Goal: Check status: Check status

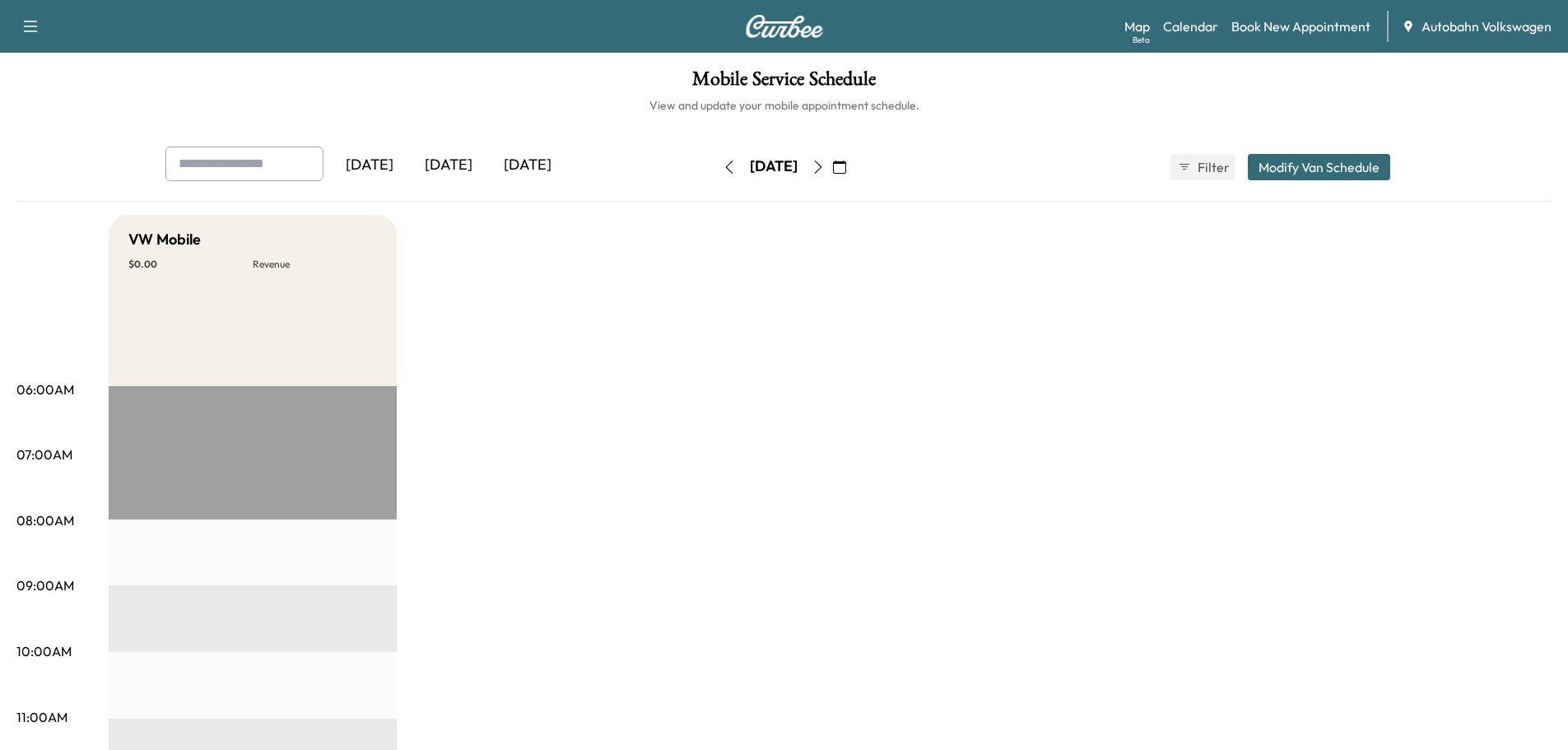
click at [456, 167] on div "[DATE]" at bounding box center [448, 165] width 79 height 38
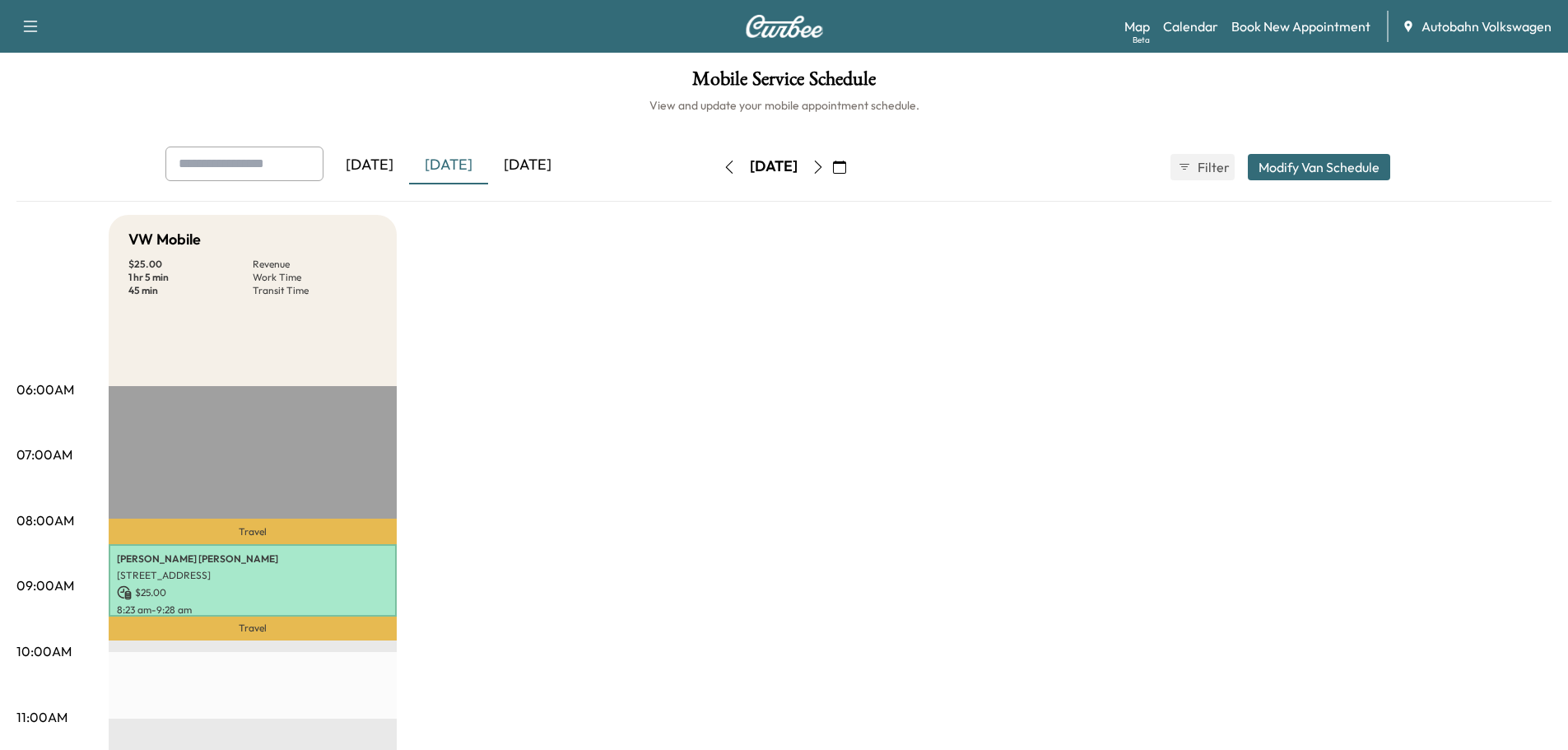
click at [527, 166] on div "[DATE]" at bounding box center [527, 165] width 79 height 38
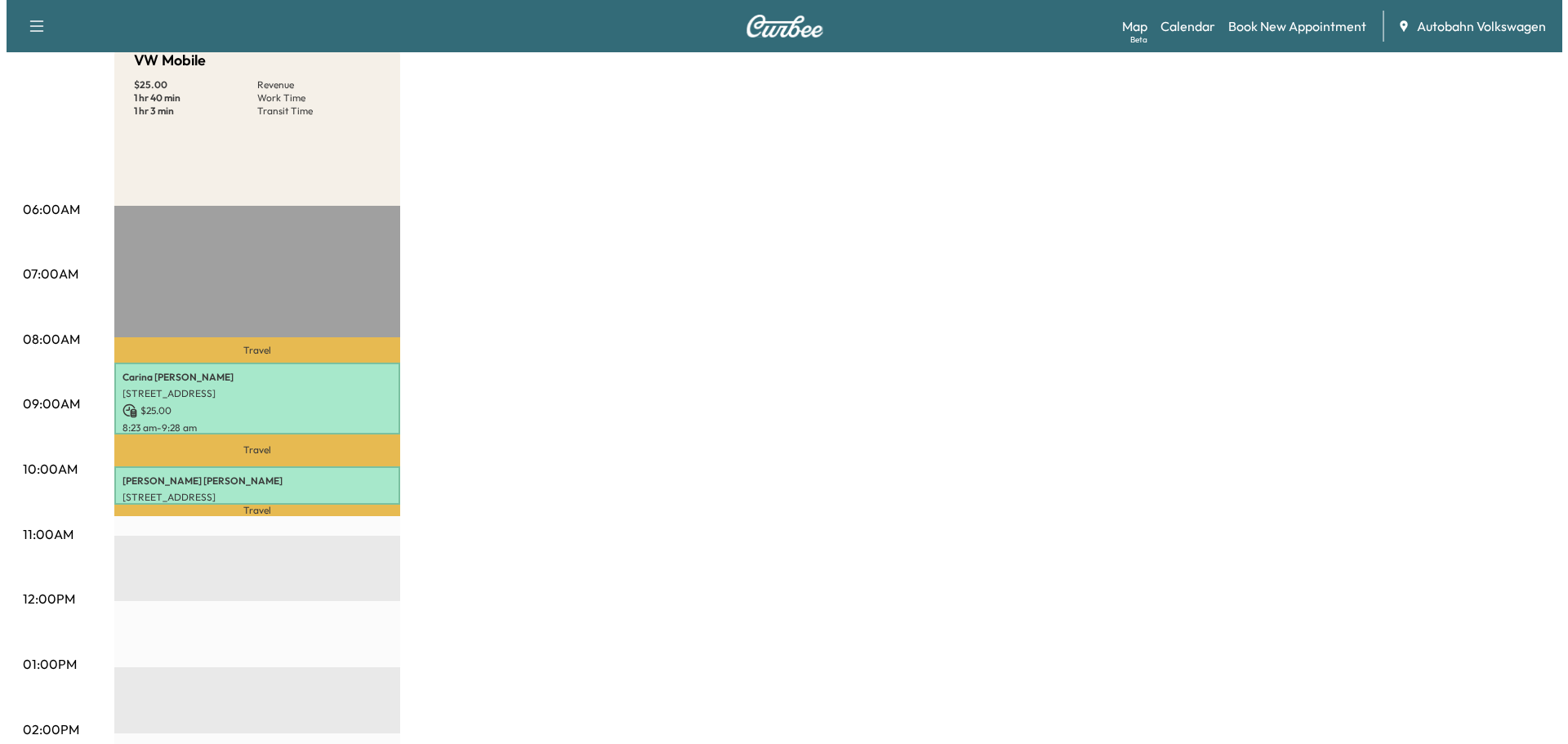
scroll to position [164, 0]
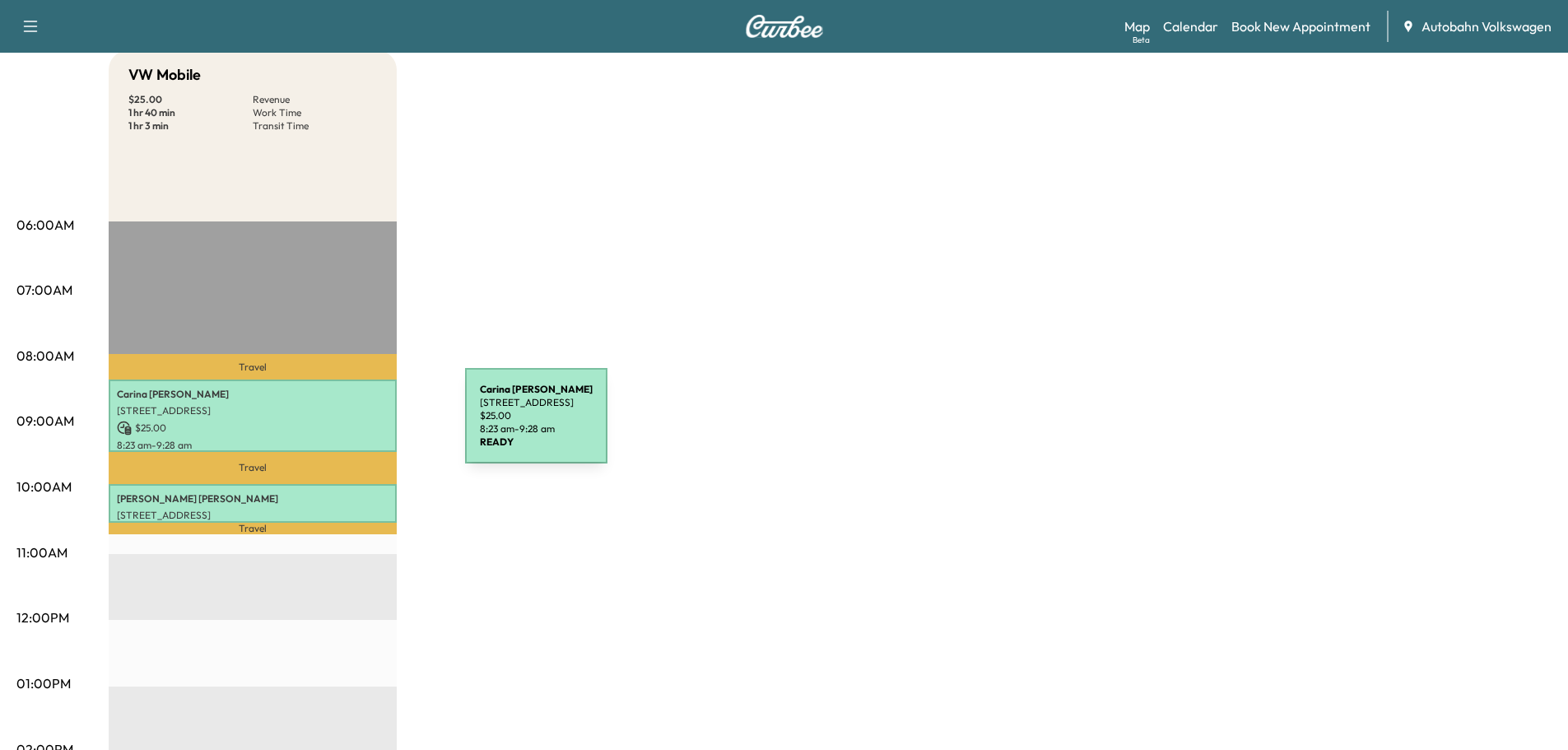
click at [341, 425] on p "$ 25.00" at bounding box center [252, 428] width 271 height 15
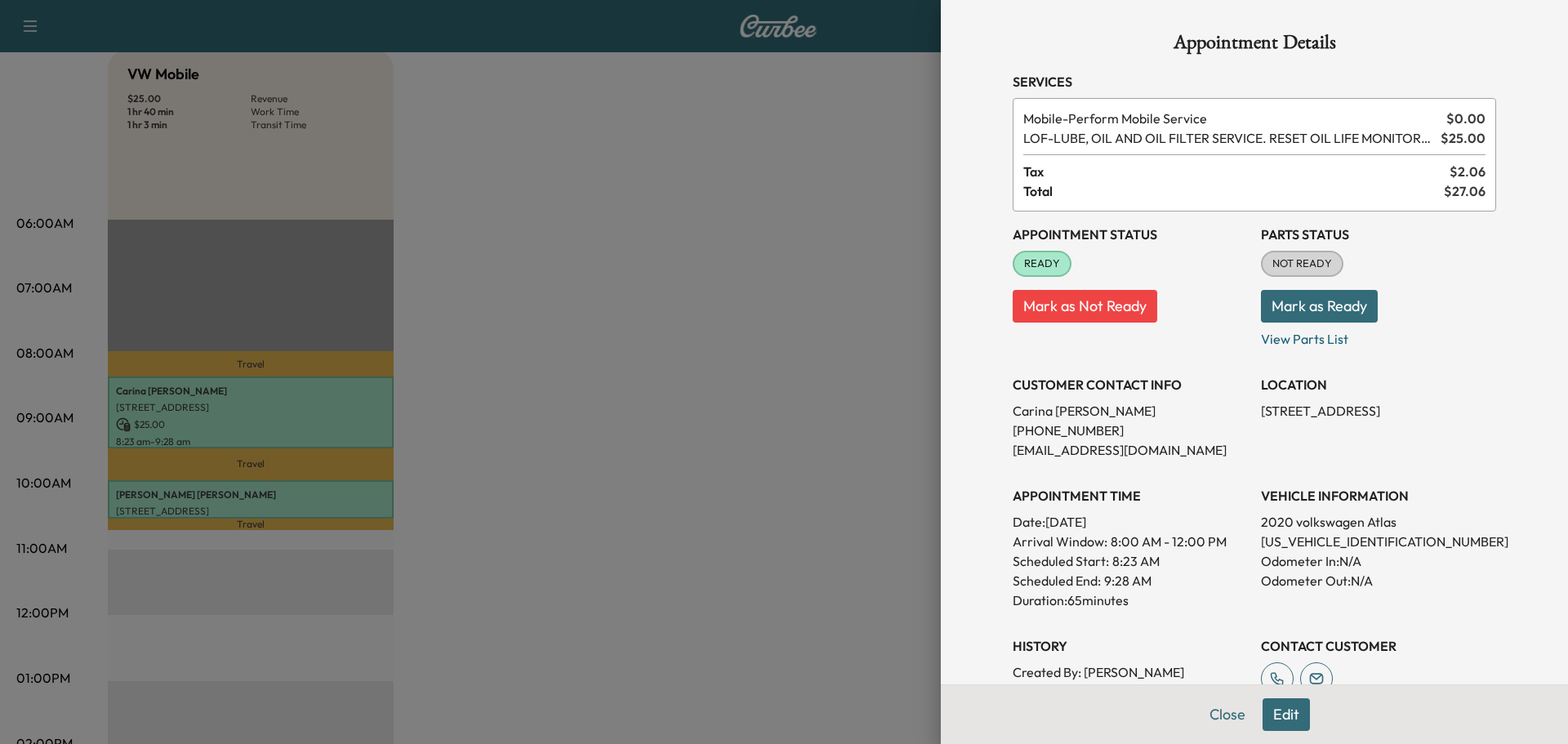
scroll to position [357, 0]
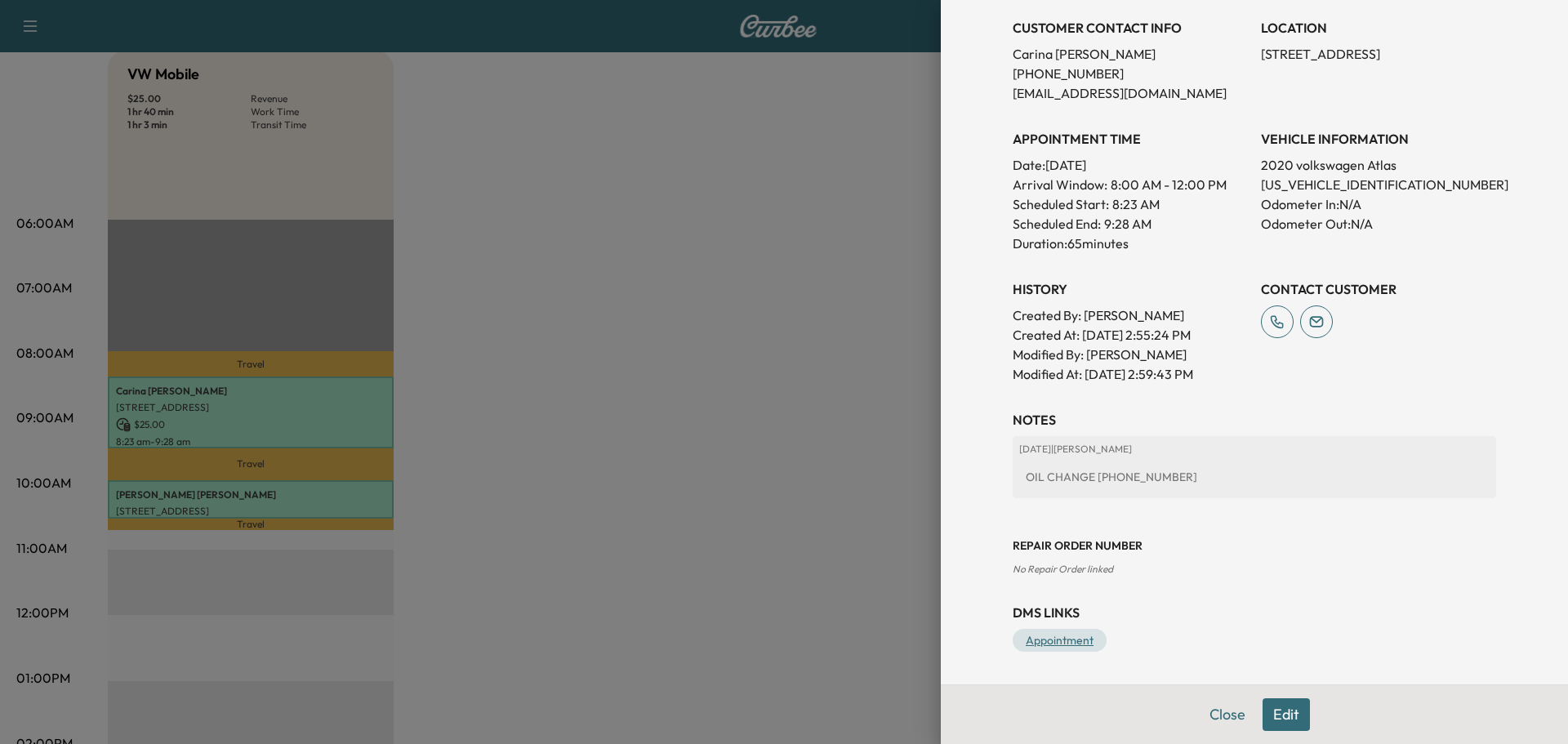
click at [1058, 641] on link "Appointment" at bounding box center [1060, 640] width 94 height 23
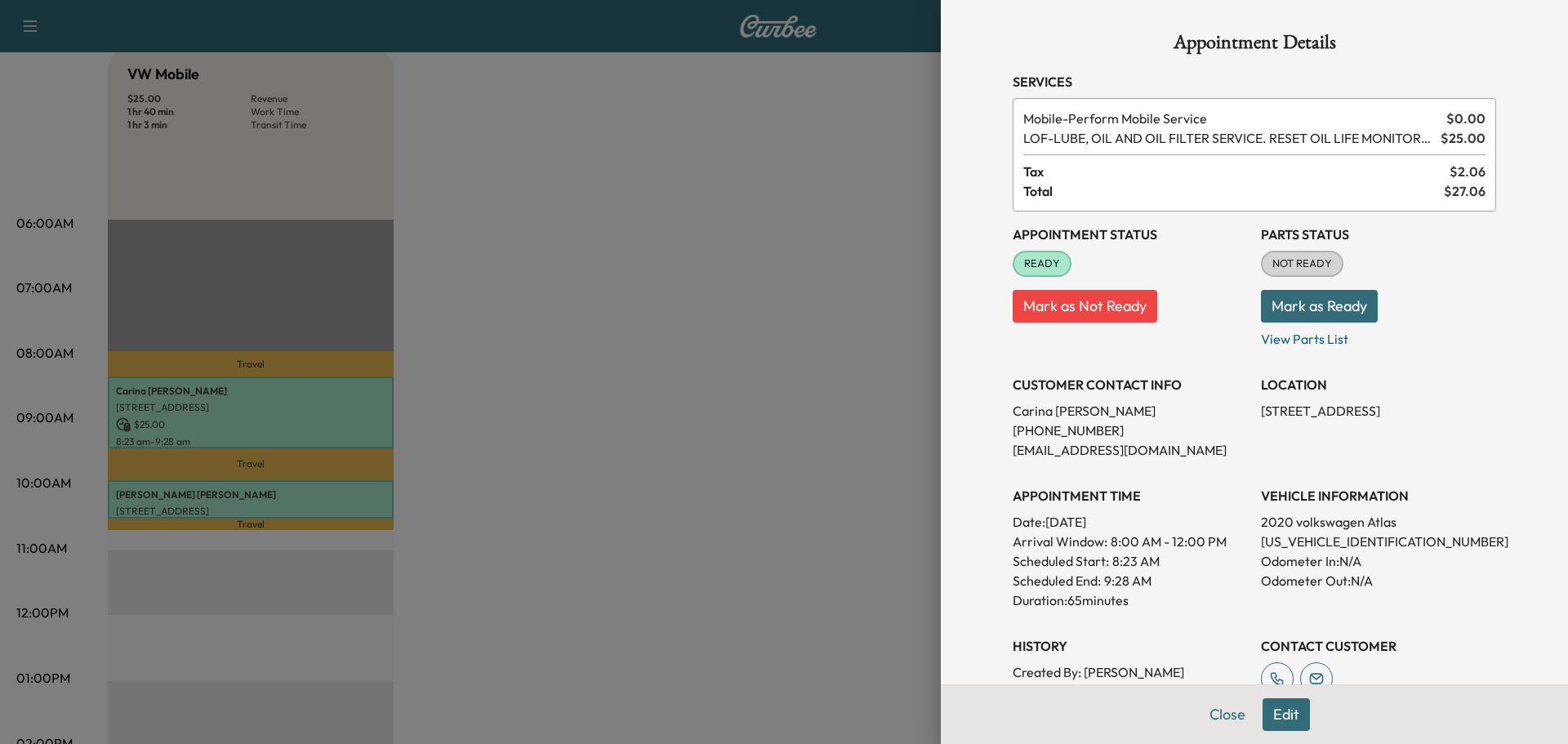
click at [1298, 306] on button "Mark as Ready" at bounding box center [1319, 305] width 117 height 32
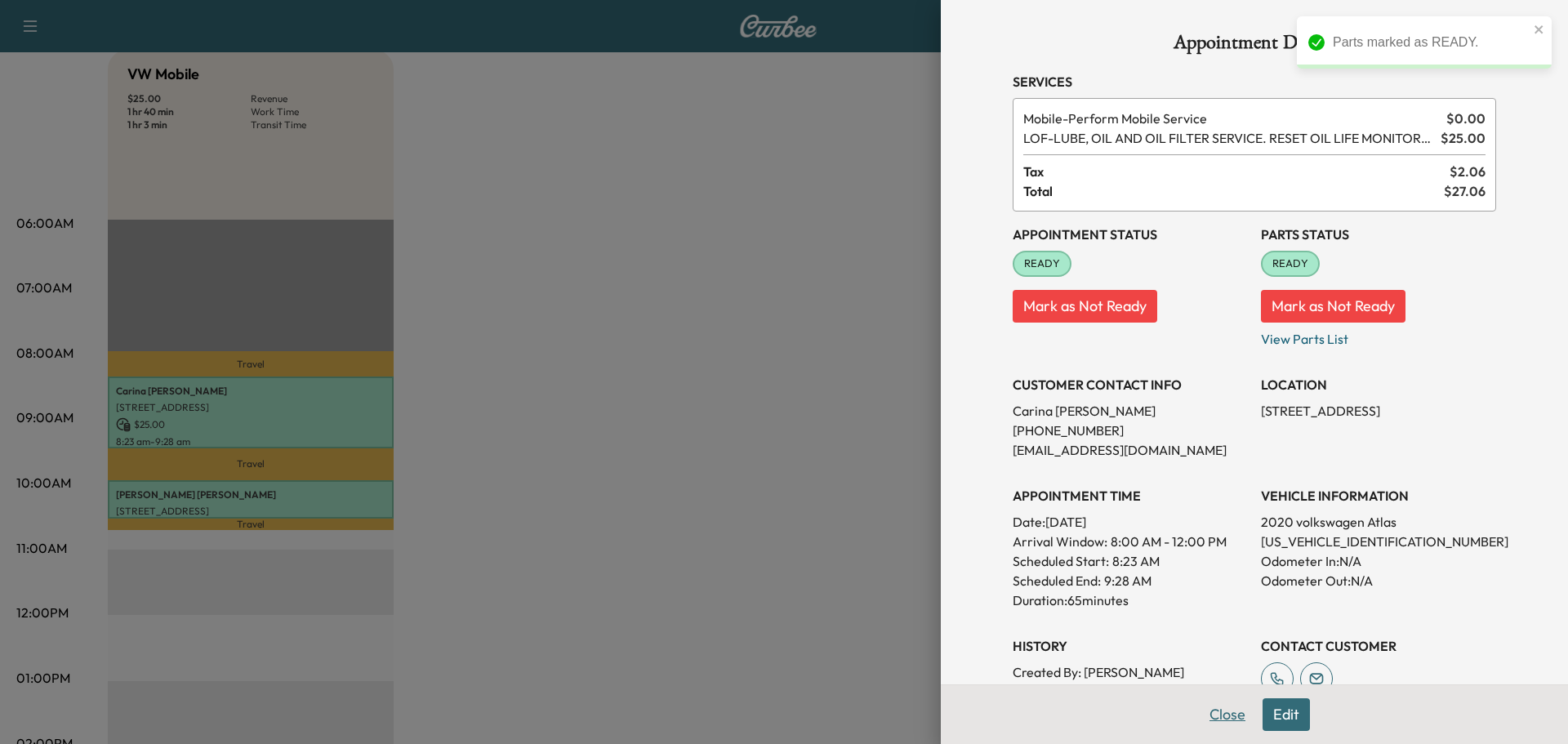
click at [1209, 718] on button "Close" at bounding box center [1228, 714] width 57 height 32
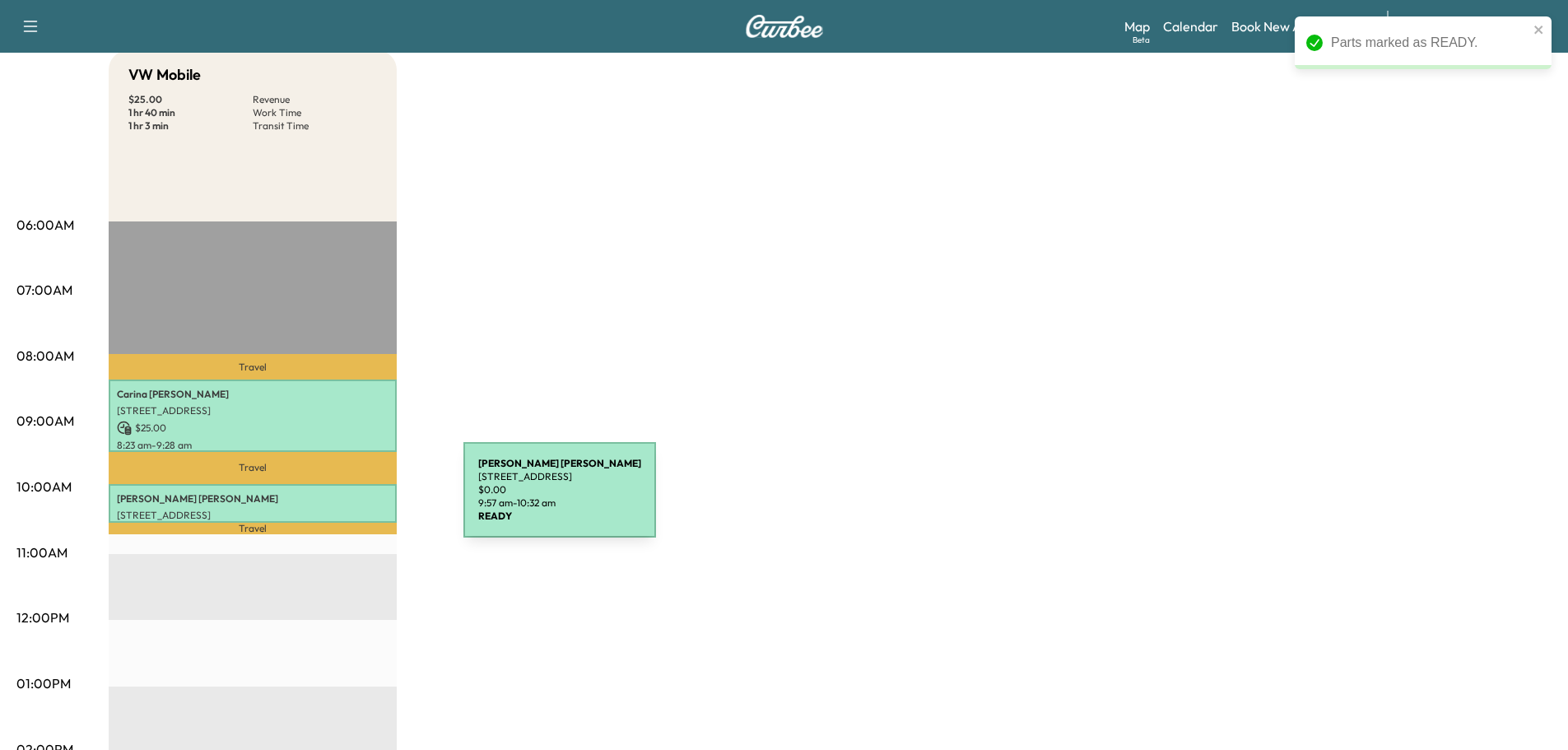
click at [340, 500] on p "[PERSON_NAME]" at bounding box center [252, 499] width 271 height 13
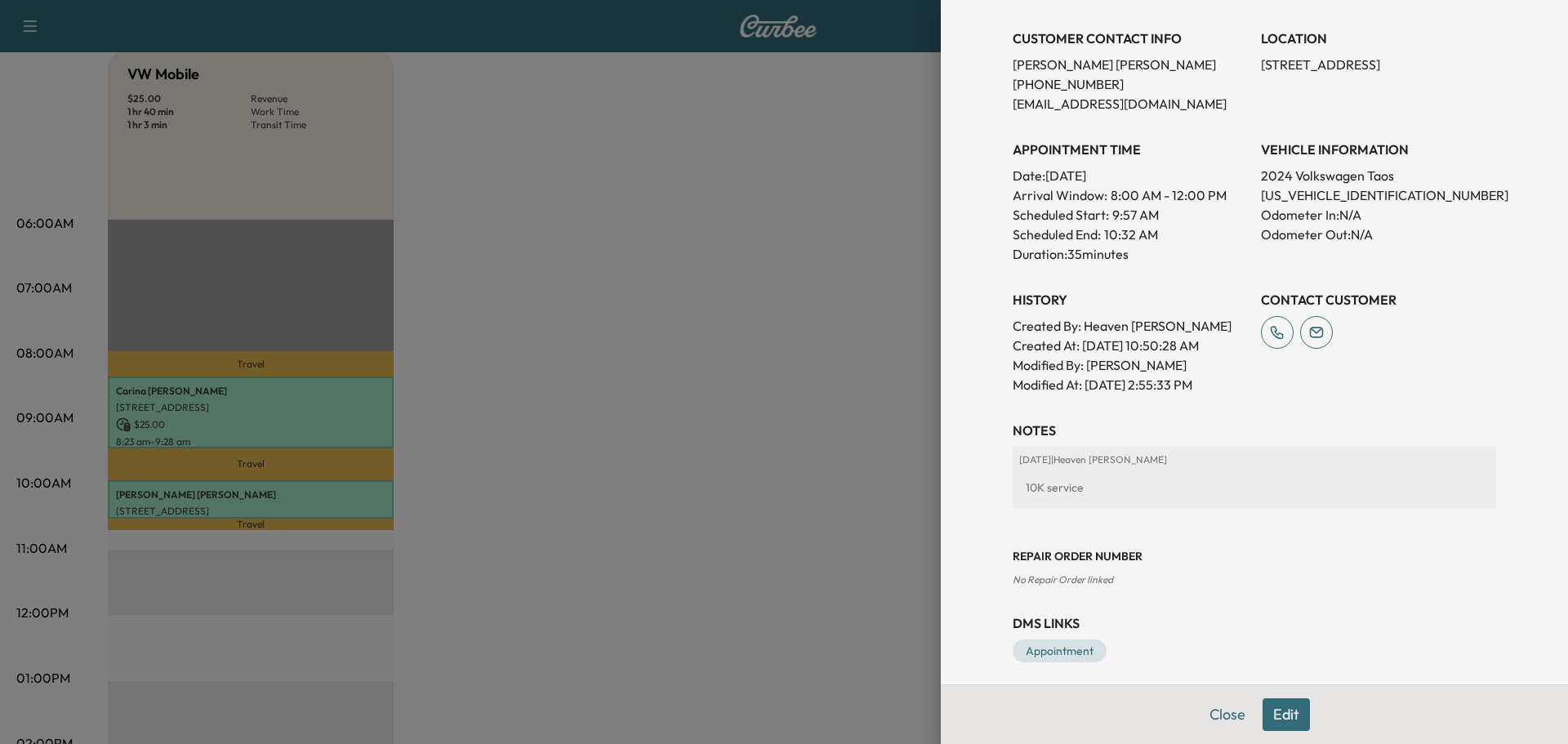
scroll to position [357, 0]
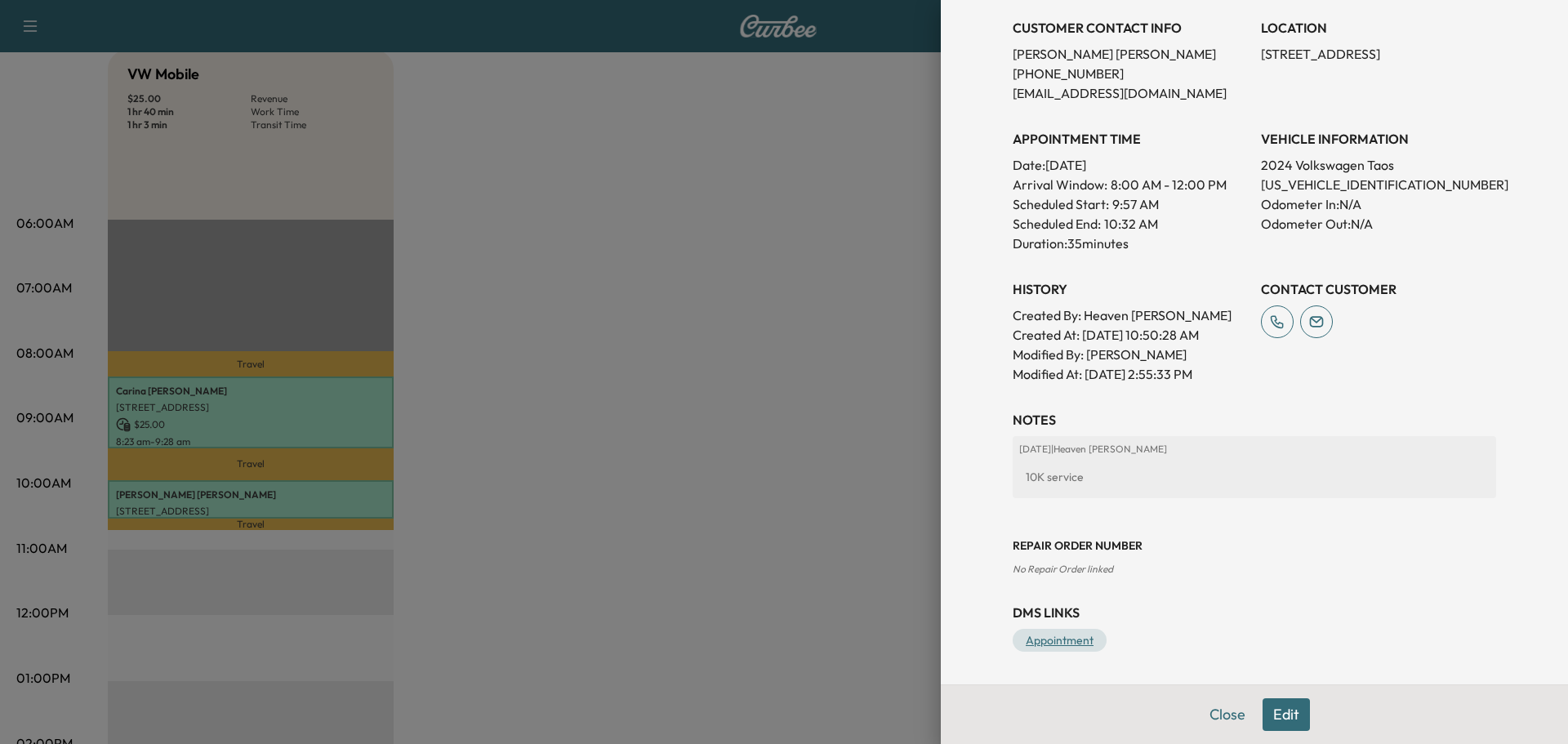
click at [1056, 644] on link "Appointment" at bounding box center [1060, 640] width 94 height 23
click at [853, 575] on div at bounding box center [784, 372] width 1568 height 744
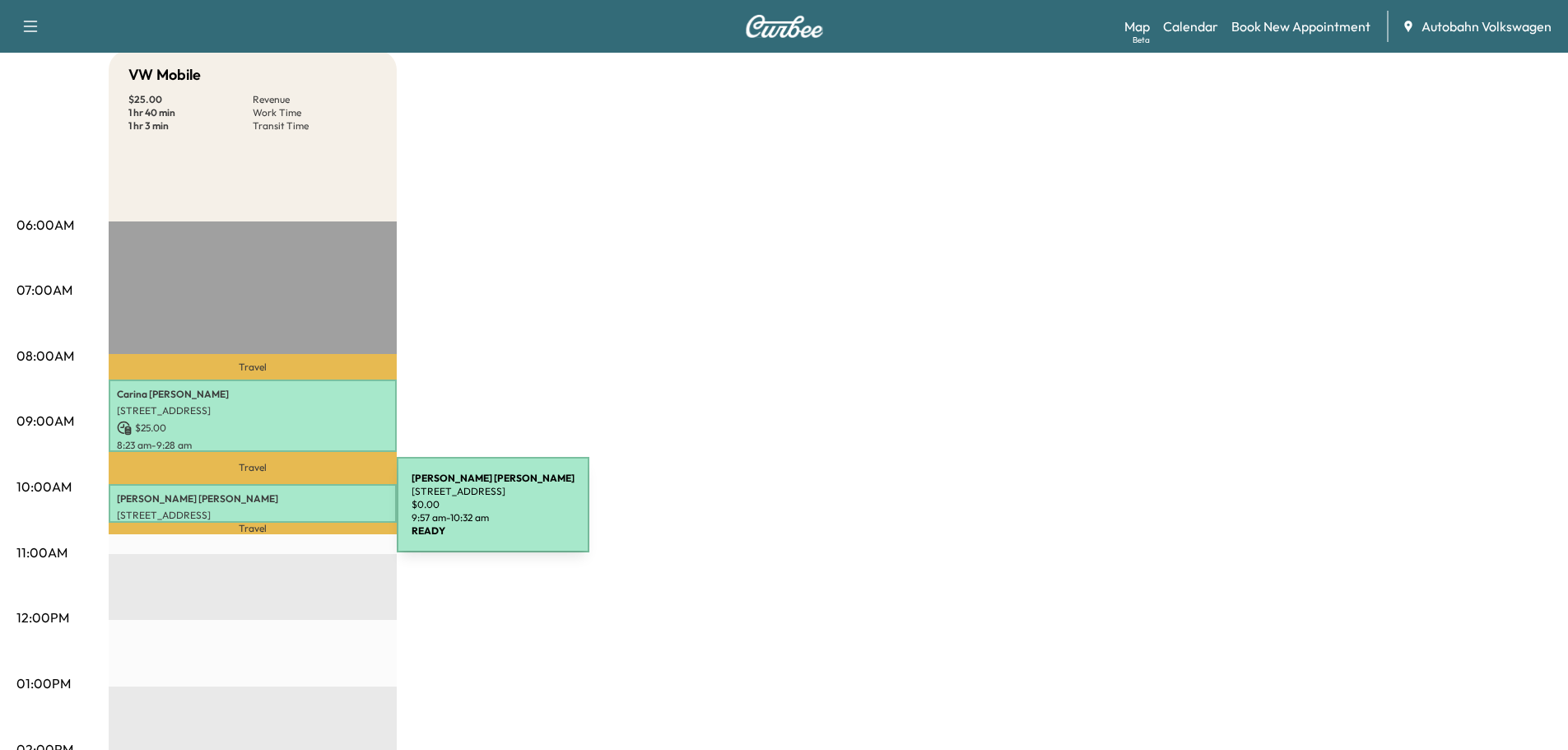
click at [291, 497] on p "[PERSON_NAME]" at bounding box center [252, 499] width 271 height 13
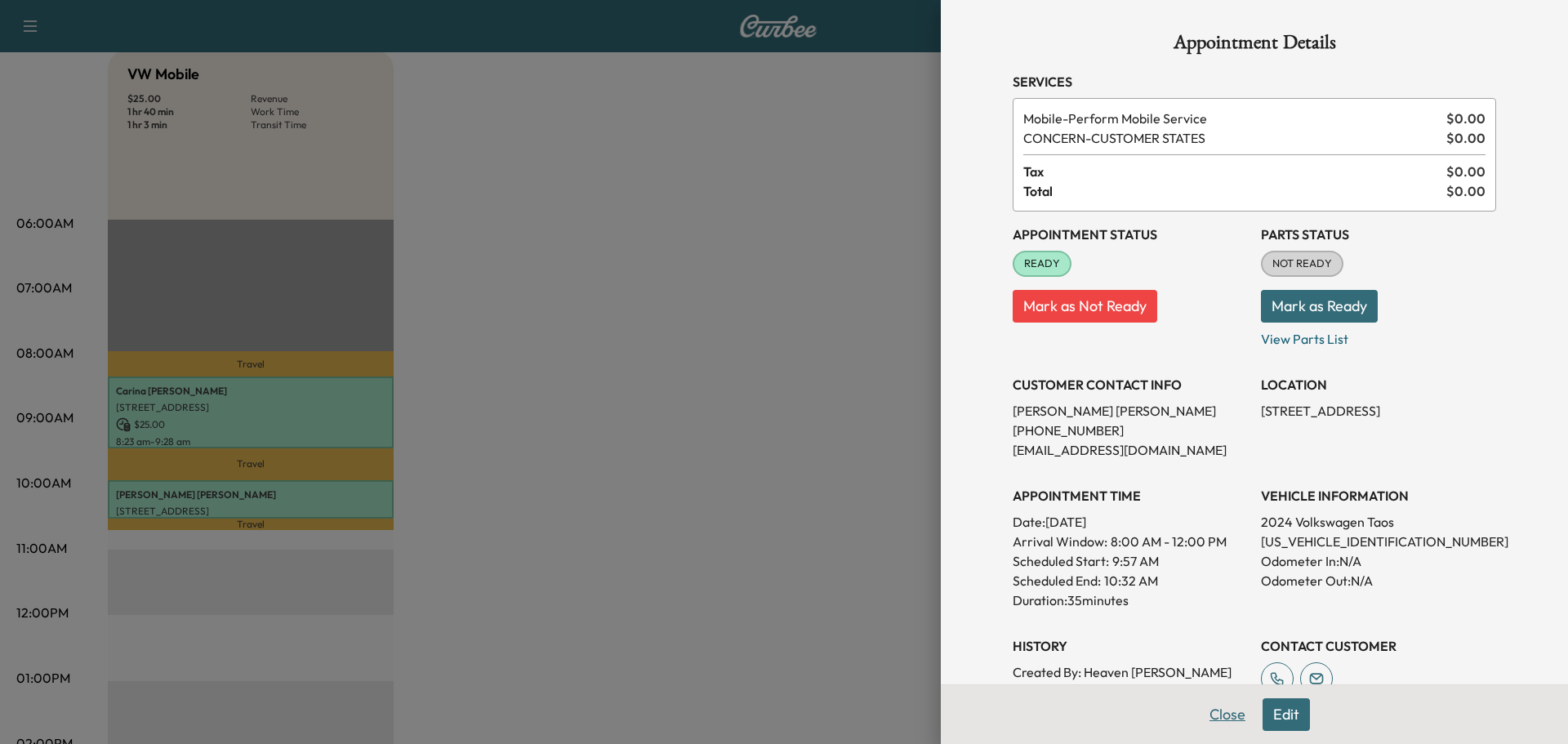
click at [1230, 713] on button "Close" at bounding box center [1228, 714] width 57 height 32
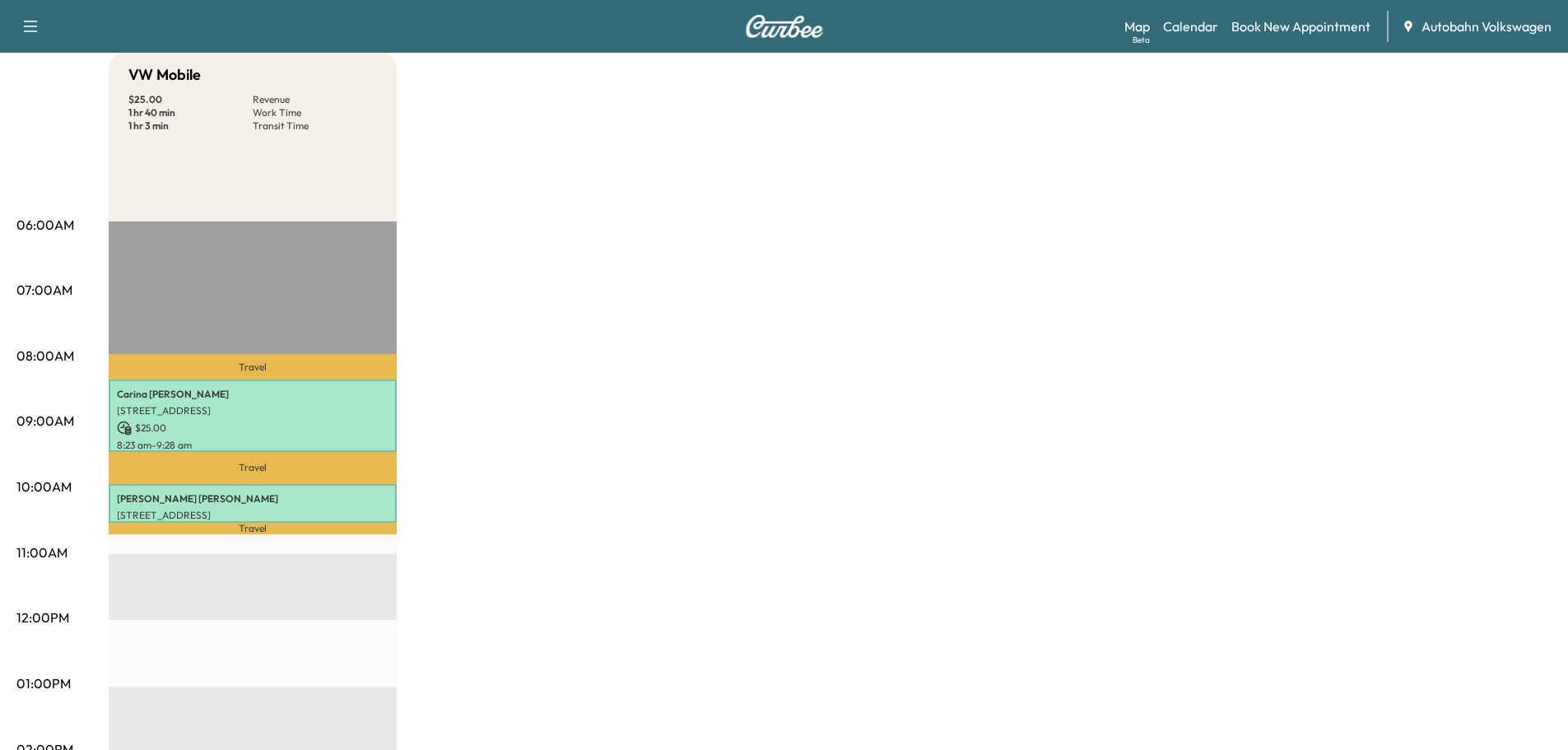
click at [993, 555] on div "VW Mobile $ 25.00 Revenue 1 hr 40 min Work Time 1 hr 3 min Transit Time Travel …" at bounding box center [830, 668] width 1442 height 1235
